Goal: Task Accomplishment & Management: Complete application form

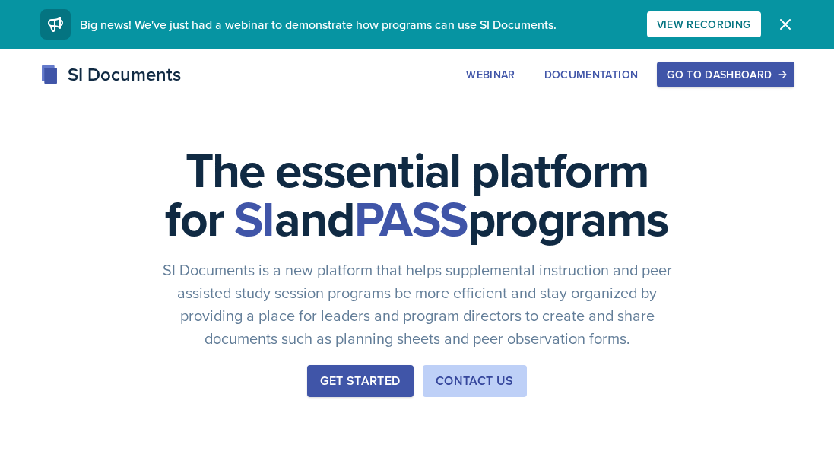
click at [759, 78] on div "Go to Dashboard" at bounding box center [725, 74] width 117 height 12
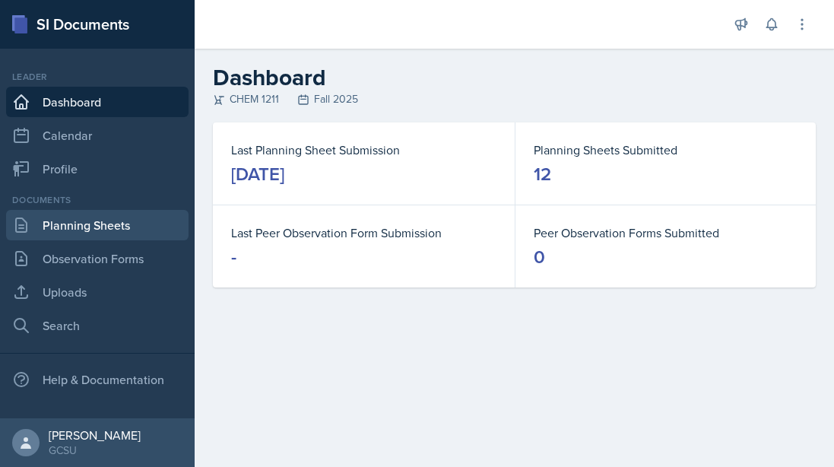
click at [98, 222] on link "Planning Sheets" at bounding box center [97, 225] width 182 height 30
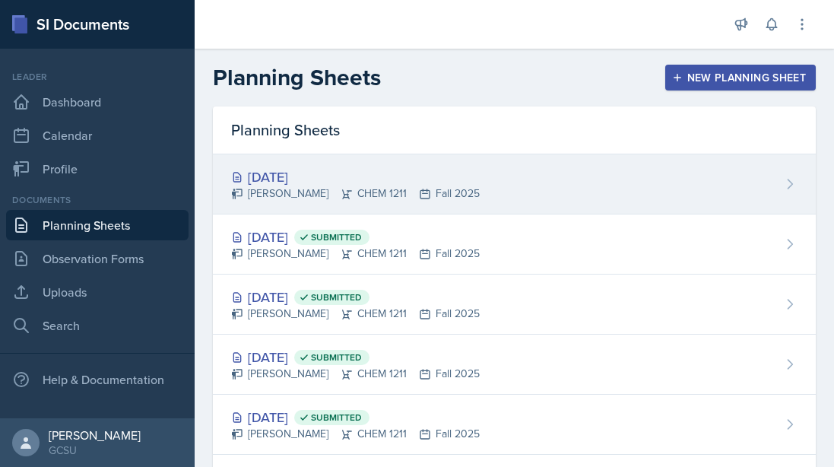
click at [271, 176] on div "[DATE]" at bounding box center [355, 176] width 249 height 21
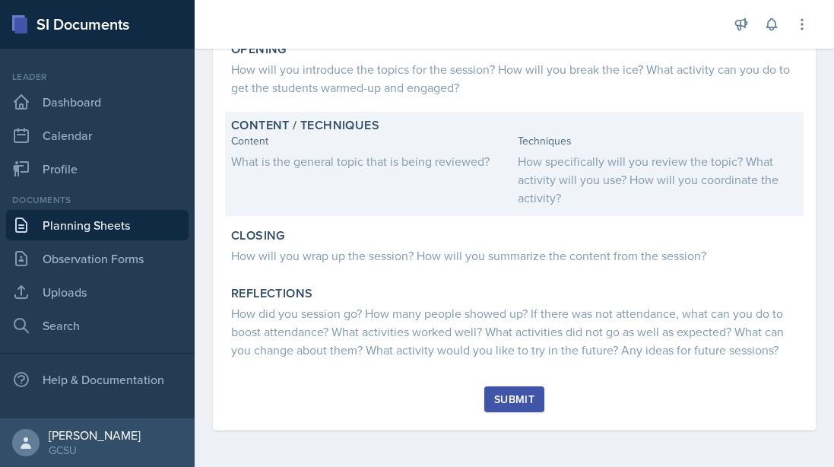
scroll to position [290, 0]
click at [390, 150] on div "Content What is the general topic that is being reviewed?" at bounding box center [371, 170] width 280 height 74
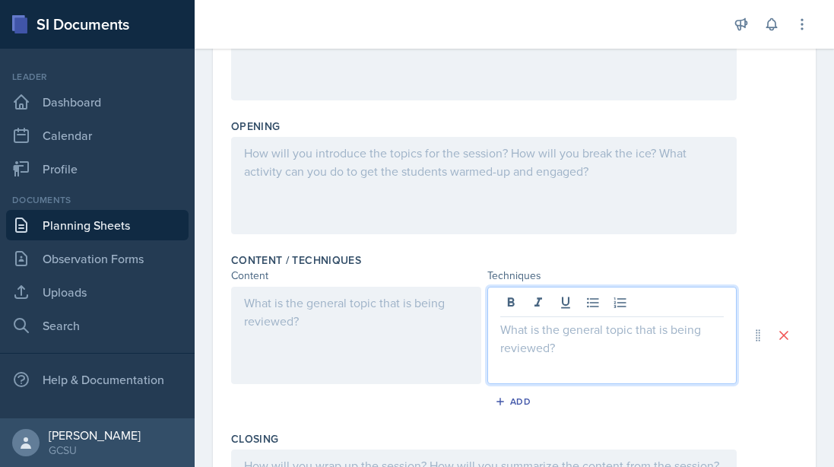
click at [519, 311] on div at bounding box center [612, 335] width 250 height 97
click at [344, 329] on div at bounding box center [356, 335] width 250 height 97
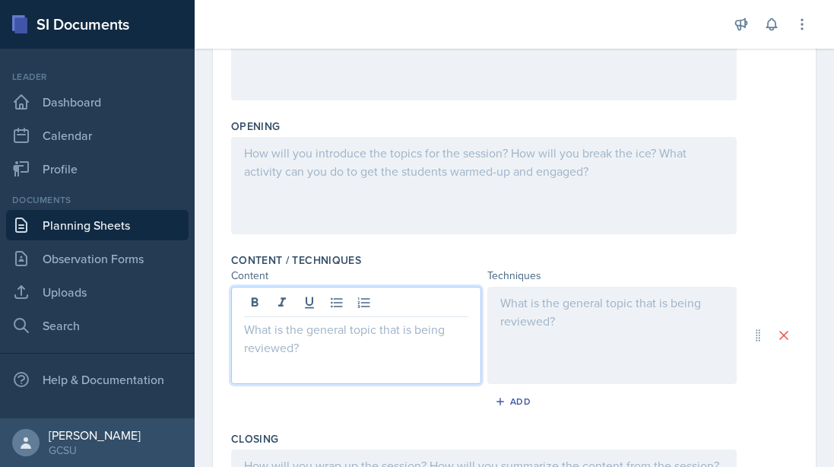
click at [612, 322] on div at bounding box center [612, 335] width 250 height 97
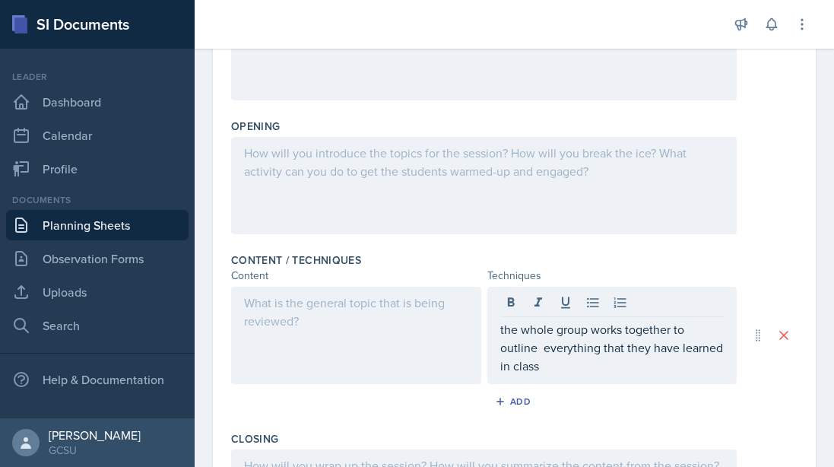
click at [400, 319] on div at bounding box center [356, 335] width 250 height 97
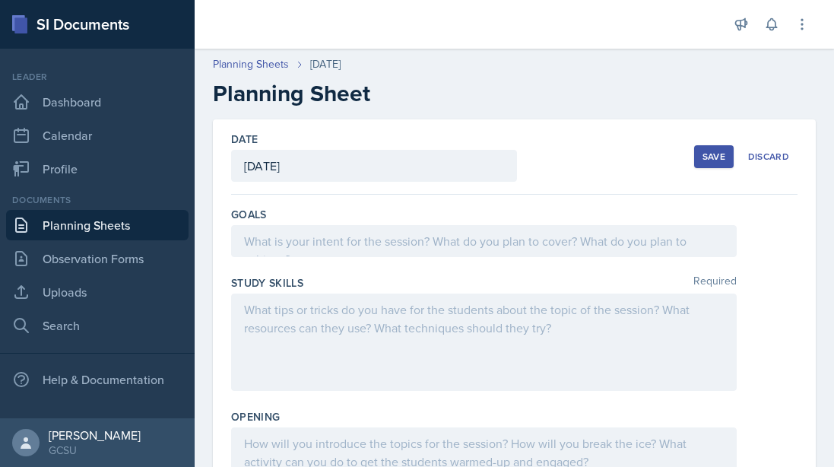
scroll to position [0, 0]
click at [728, 155] on button "Save" at bounding box center [714, 156] width 40 height 23
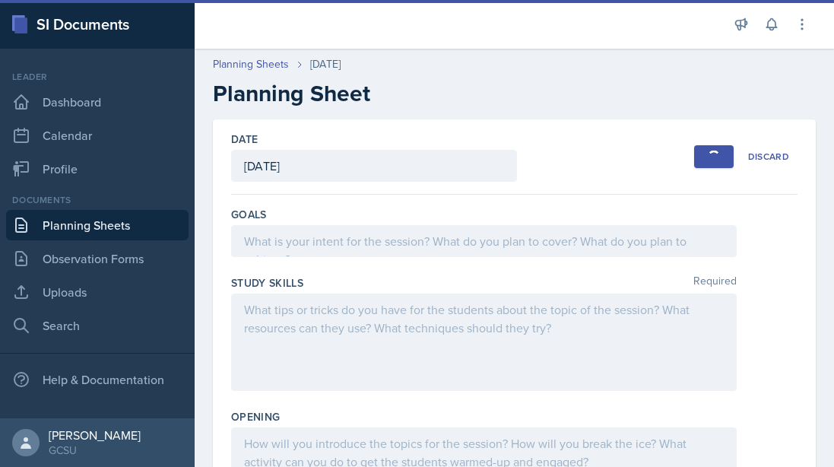
click at [116, 230] on link "Planning Sheets" at bounding box center [97, 225] width 182 height 30
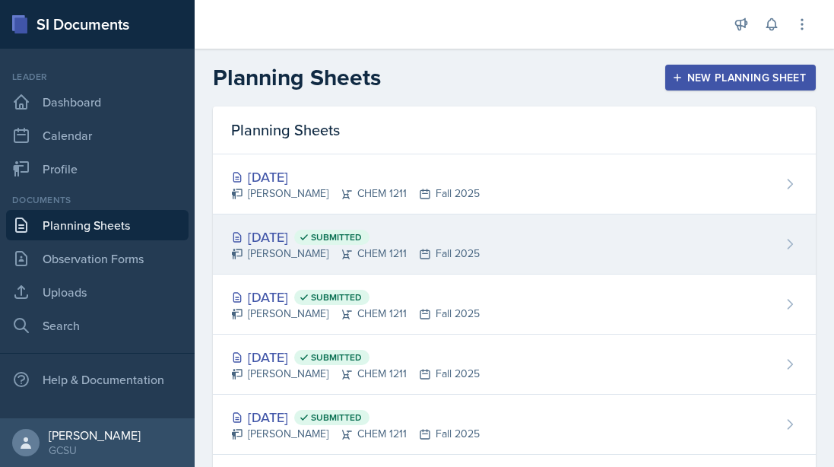
click at [270, 238] on div "[DATE] Submitted" at bounding box center [355, 237] width 249 height 21
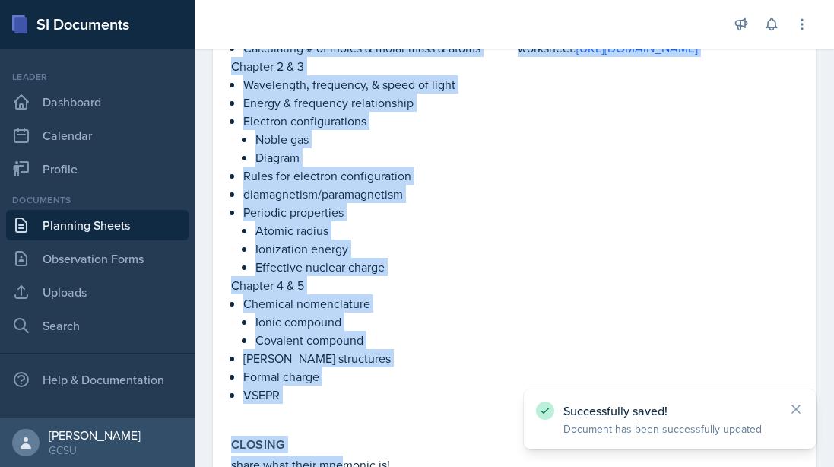
scroll to position [427, 0]
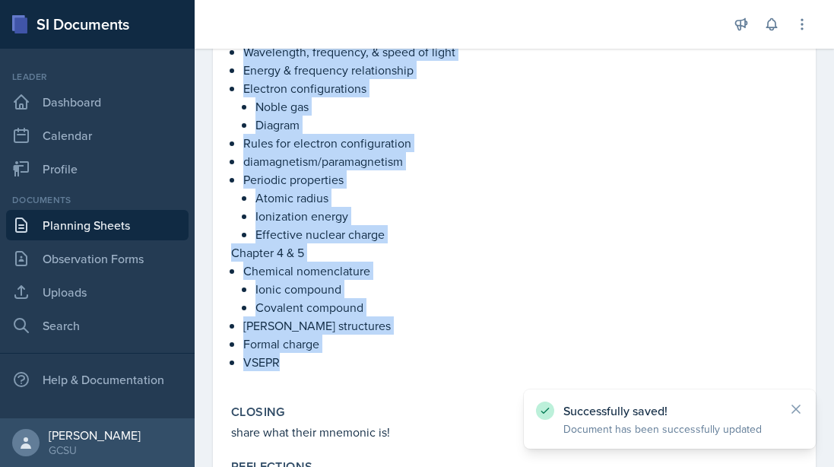
drag, startPoint x: 221, startPoint y: 243, endPoint x: 315, endPoint y: 360, distance: 149.8
click at [315, 360] on div "[DATE] Submitted [PERSON_NAME] CHEM 1211 Fall 2025 Edit Delete View Comments Co…" at bounding box center [514, 106] width 603 height 828
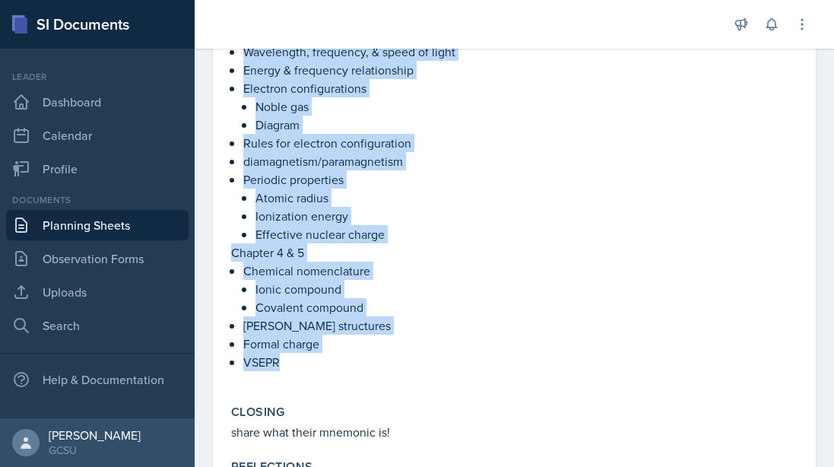
copy div "Chapter 1 Calculating # of moles & molar mass & atoms Chapter 2 & 3 Wavelength,…"
click at [101, 233] on link "Planning Sheets" at bounding box center [97, 225] width 182 height 30
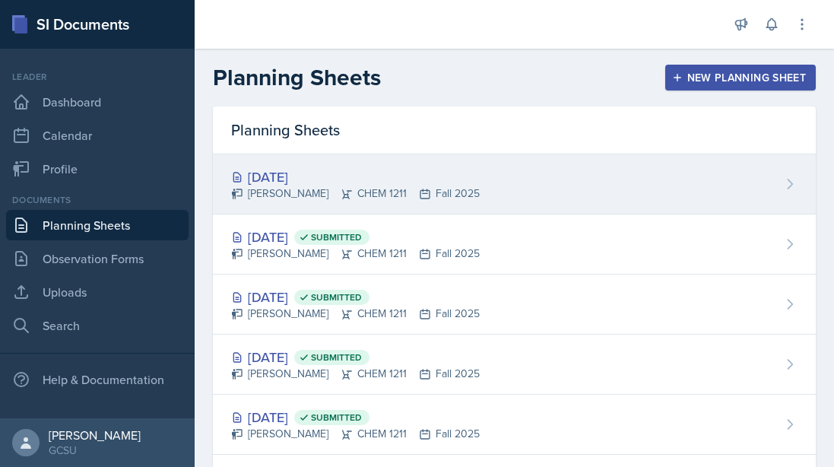
scroll to position [-1, 0]
click at [304, 184] on div "[DATE]" at bounding box center [355, 176] width 249 height 21
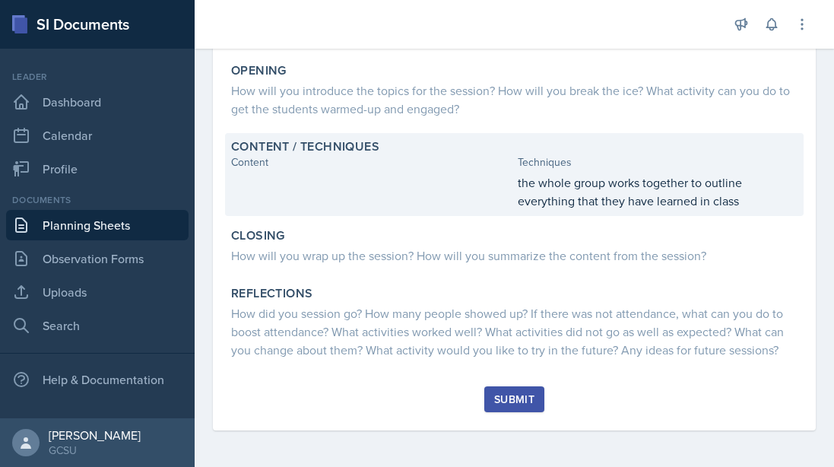
click at [315, 187] on div at bounding box center [371, 191] width 280 height 36
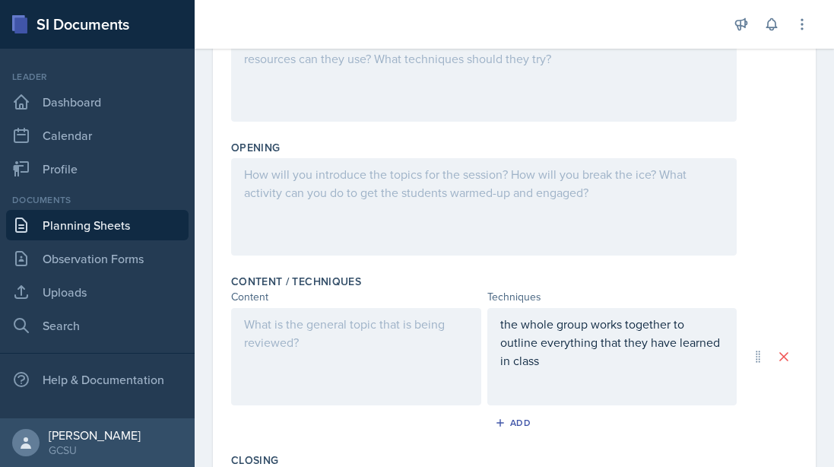
click at [270, 350] on div at bounding box center [356, 356] width 250 height 97
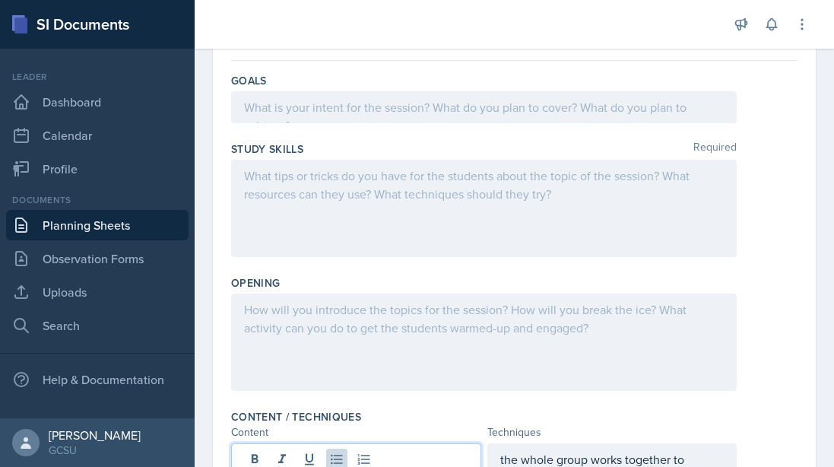
scroll to position [132, 0]
click at [338, 377] on div at bounding box center [483, 343] width 505 height 97
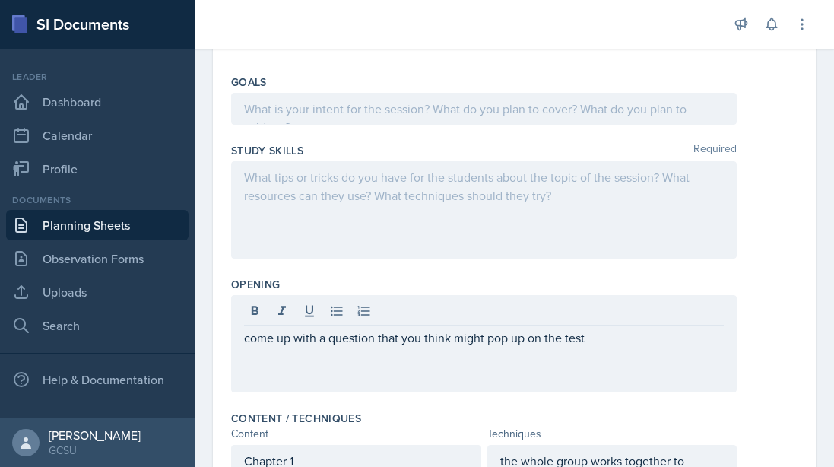
click at [242, 337] on div "come up with a question that you think might pop up on the test" at bounding box center [483, 343] width 505 height 97
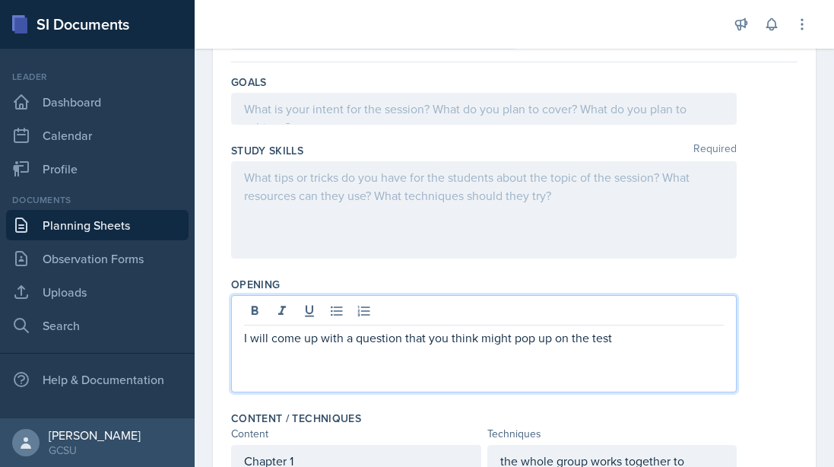
click at [628, 338] on p "I will come up with a question that you think might pop up on the test" at bounding box center [484, 337] width 480 height 18
click at [436, 338] on p "I will come up with a question that you think might pop up on the test" at bounding box center [484, 337] width 480 height 18
click at [653, 336] on p "I will come up with a question that they think might pop up on the test" at bounding box center [484, 337] width 480 height 18
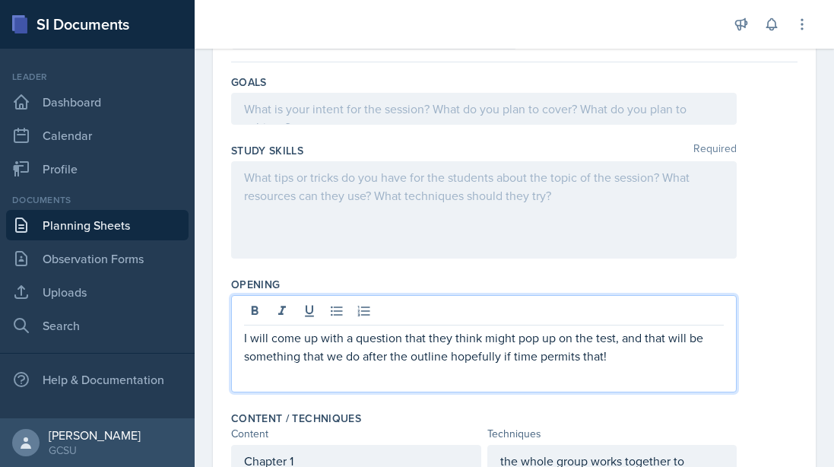
click at [414, 108] on div at bounding box center [483, 109] width 505 height 32
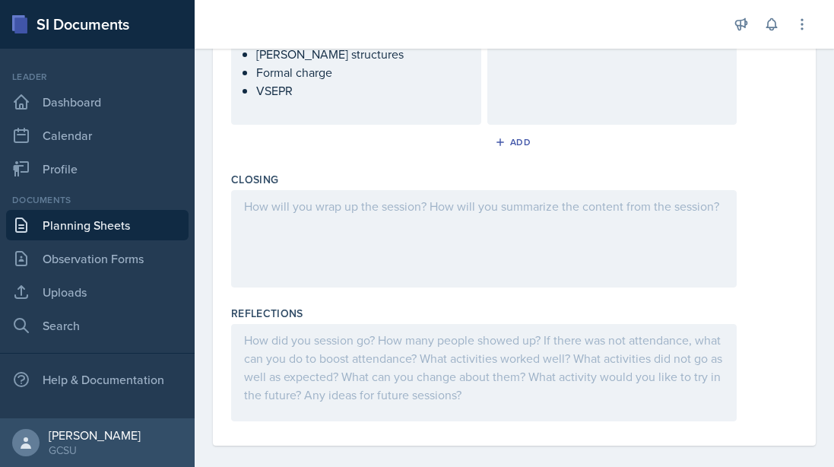
scroll to position [862, 0]
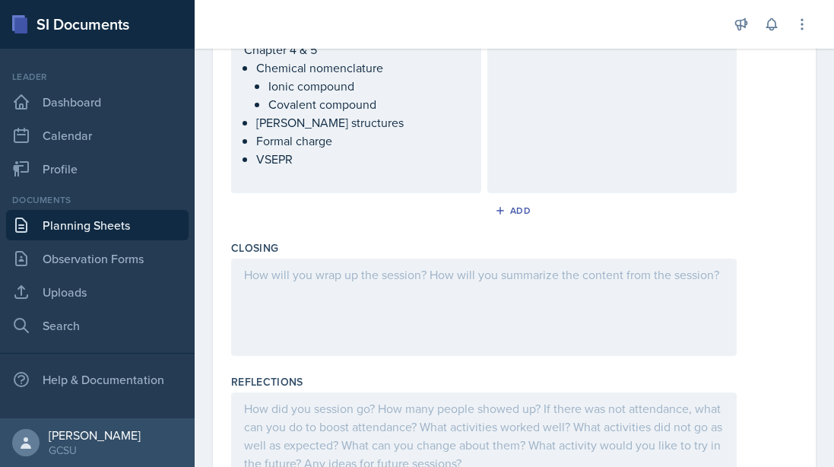
click at [425, 295] on div at bounding box center [483, 306] width 505 height 97
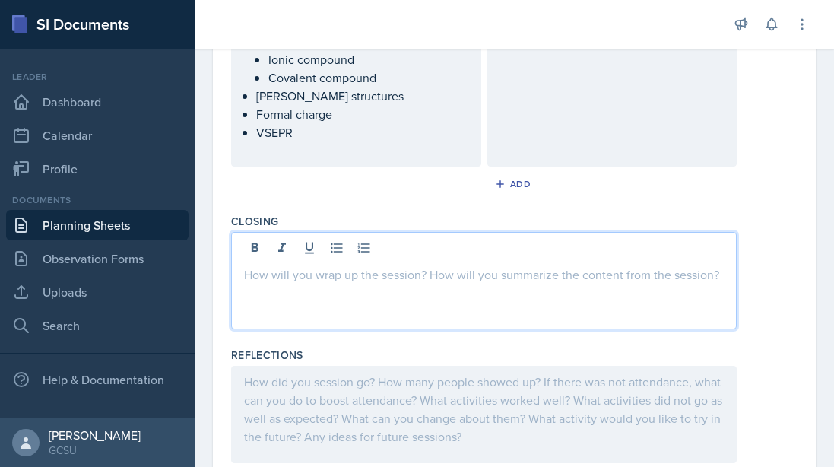
click at [425, 295] on div at bounding box center [483, 280] width 505 height 97
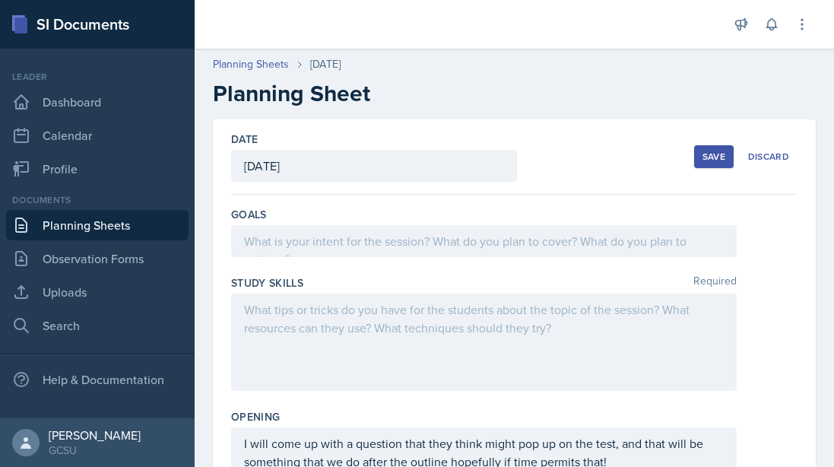
scroll to position [0, 0]
click at [702, 164] on button "Save" at bounding box center [714, 156] width 40 height 23
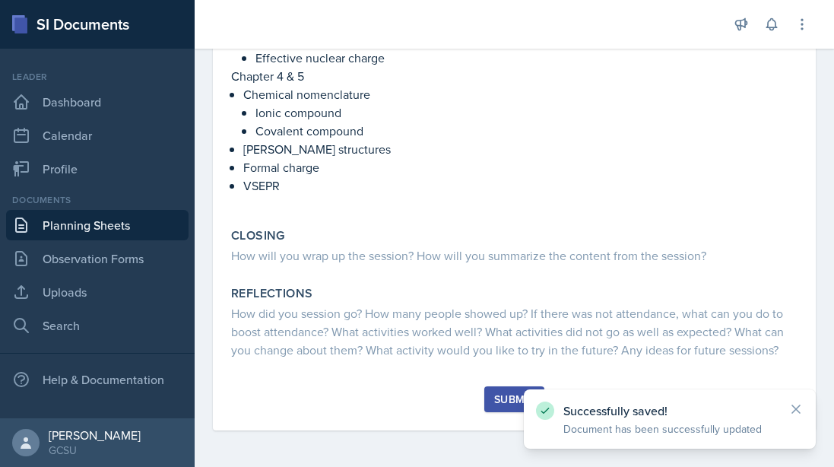
click at [797, 410] on icon at bounding box center [796, 409] width 8 height 8
